Goal: Obtain resource: Obtain resource

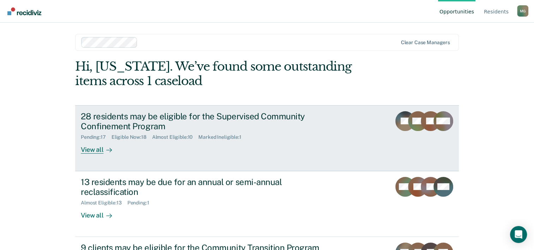
click at [88, 155] on link "28 residents may be eligible for the Supervised Community Confinement Program P…" at bounding box center [267, 138] width 384 height 66
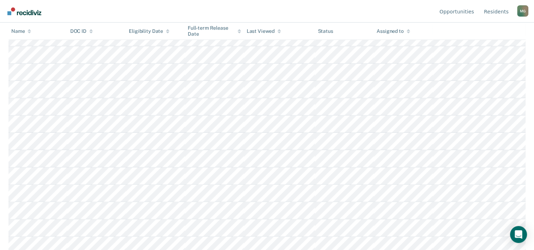
scroll to position [177, 0]
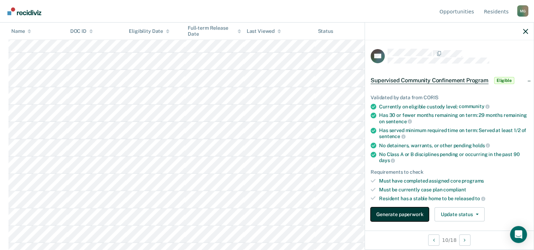
click at [391, 212] on button "Generate paperwork" at bounding box center [400, 214] width 58 height 14
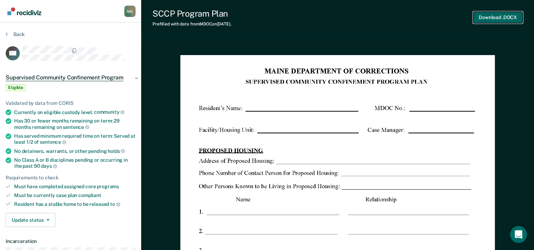
click at [492, 20] on button "Download .DOCX" at bounding box center [498, 18] width 50 height 12
